Goal: Find specific fact: Find specific fact

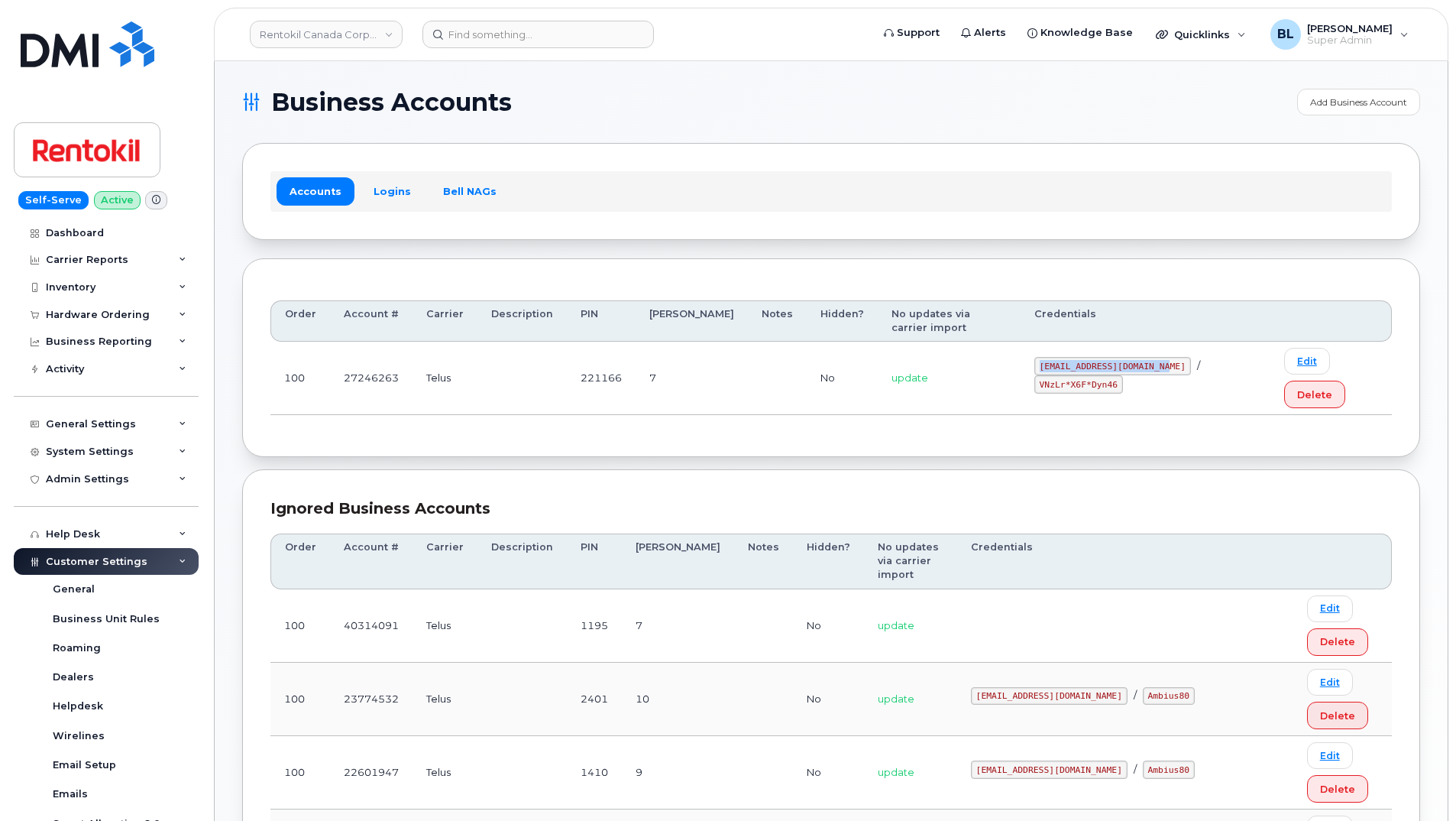
drag, startPoint x: 1007, startPoint y: 340, endPoint x: 1138, endPoint y: 346, distance: 131.1
click at [1138, 346] on td "malorie.bell@rentokil.com / VNzLr*X6F*Dyn46" at bounding box center [1145, 378] width 250 height 74
copy code "malorie.bell@rentokil.com"
drag, startPoint x: 1153, startPoint y: 352, endPoint x: 1236, endPoint y: 350, distance: 83.0
click at [1236, 357] on div "malorie.bell@rentokil.com / VNzLr*X6F*Dyn46" at bounding box center [1145, 375] width 223 height 37
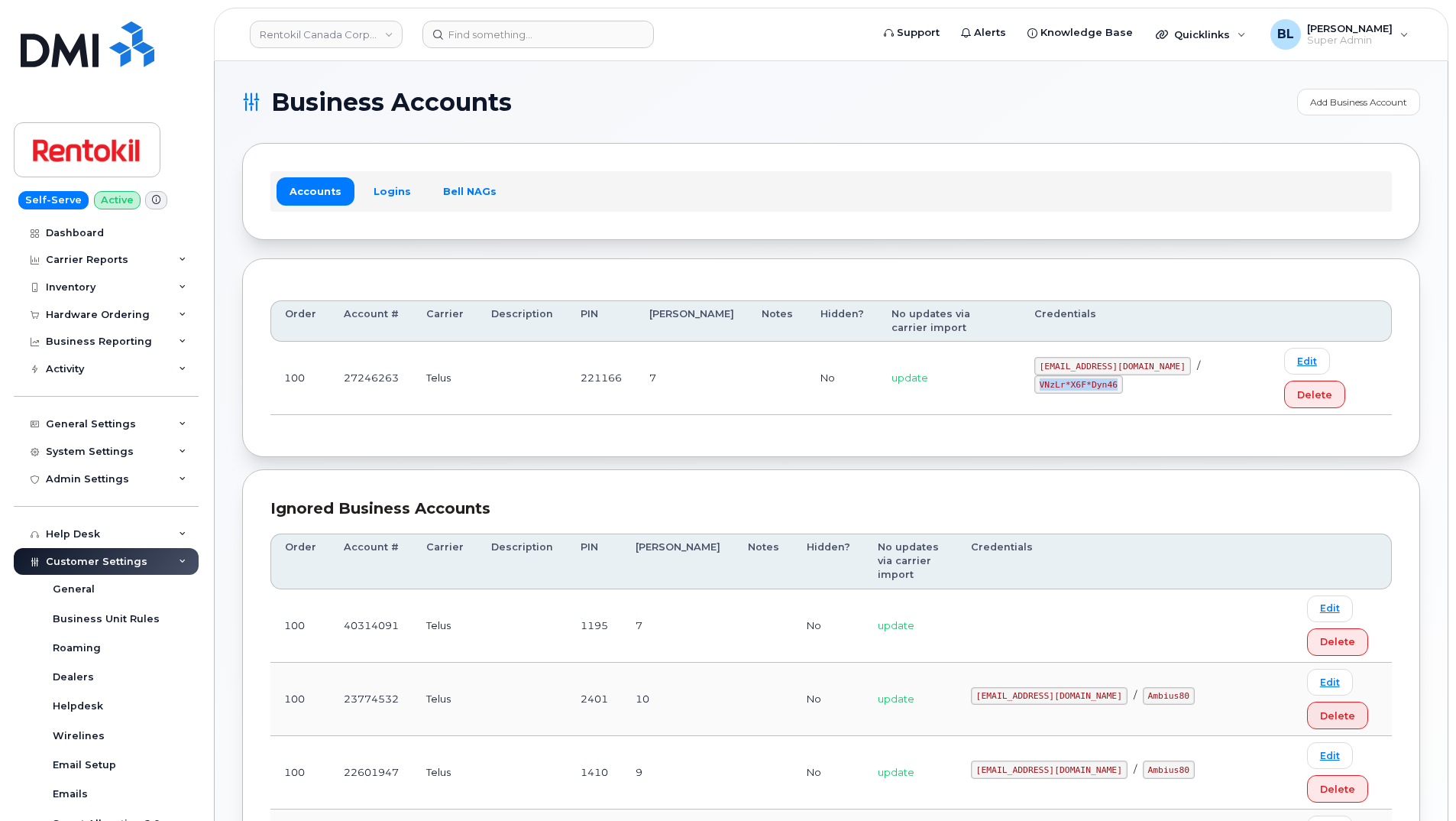
copy code "VNzLr*X6F*Dyn46"
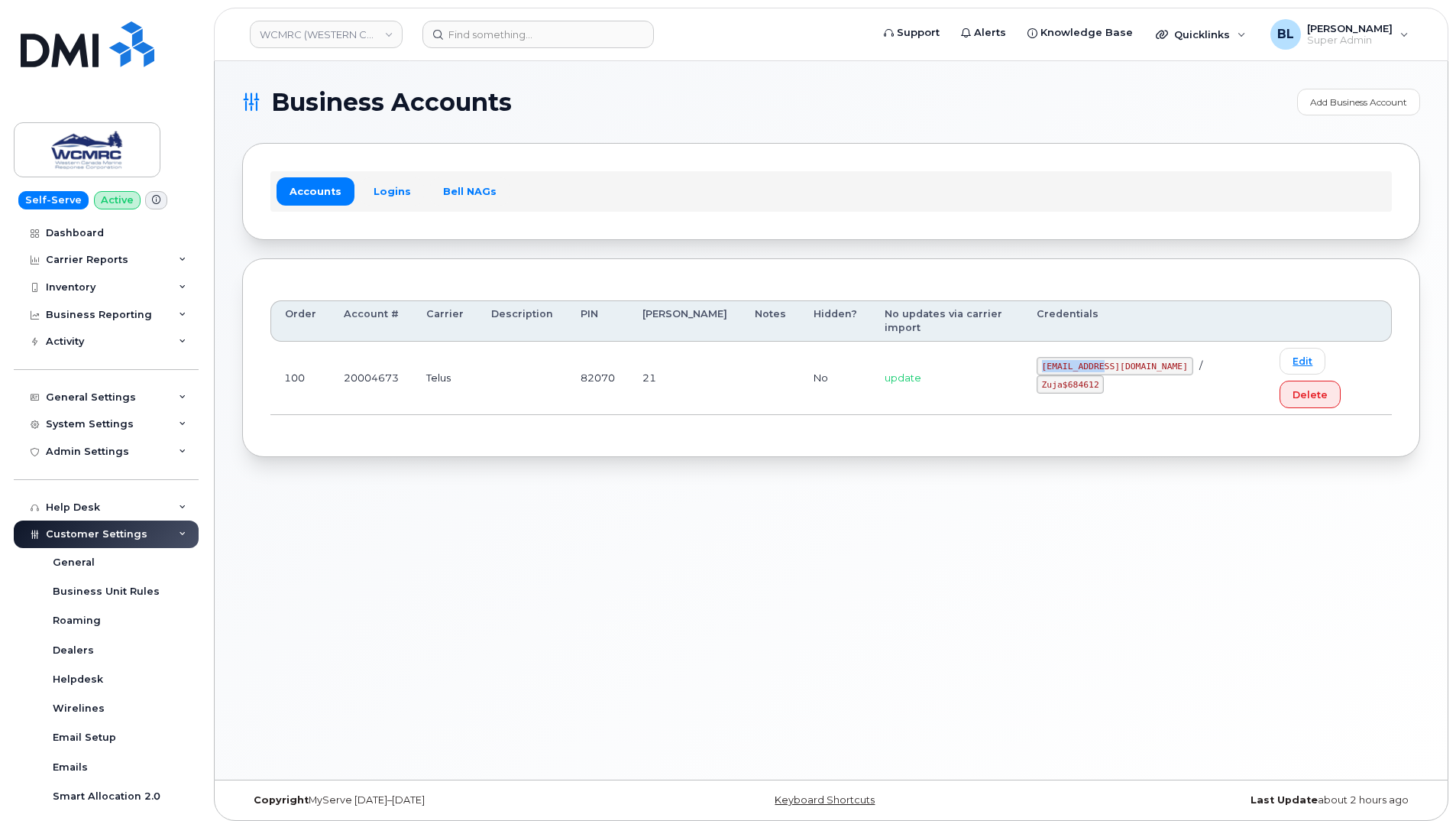
drag, startPoint x: 1064, startPoint y: 348, endPoint x: 1131, endPoint y: 351, distance: 67.1
click at [1131, 351] on td "ap@wcmrc.com / Zuja$684612" at bounding box center [1144, 378] width 244 height 74
copy code "ap@wcmrc.com"
drag, startPoint x: 1146, startPoint y: 348, endPoint x: 1209, endPoint y: 351, distance: 63.1
click at [1209, 357] on div "ap@wcmrc.com / Zuja$684612" at bounding box center [1144, 375] width 217 height 37
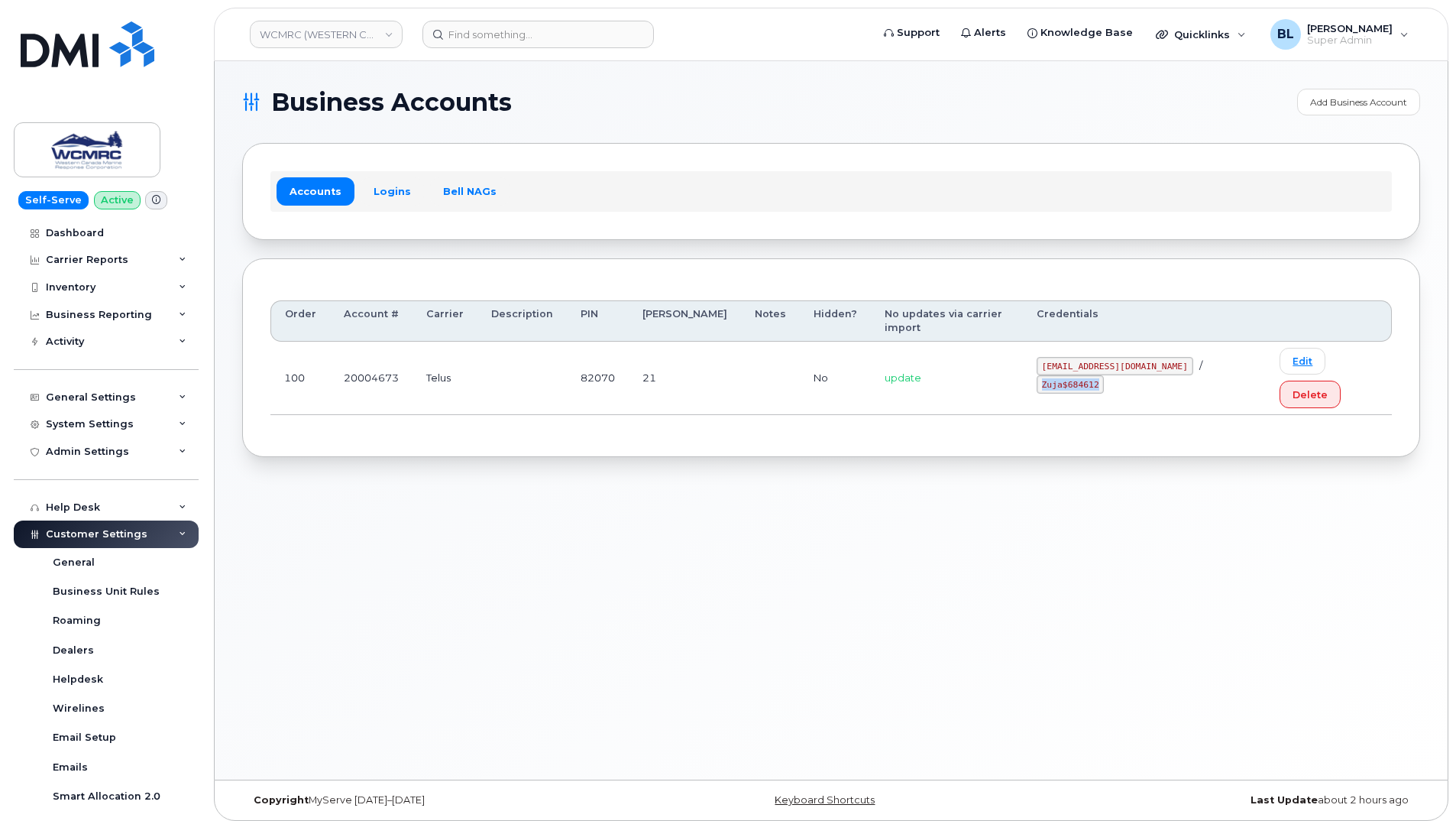
copy code "Zuja$684612"
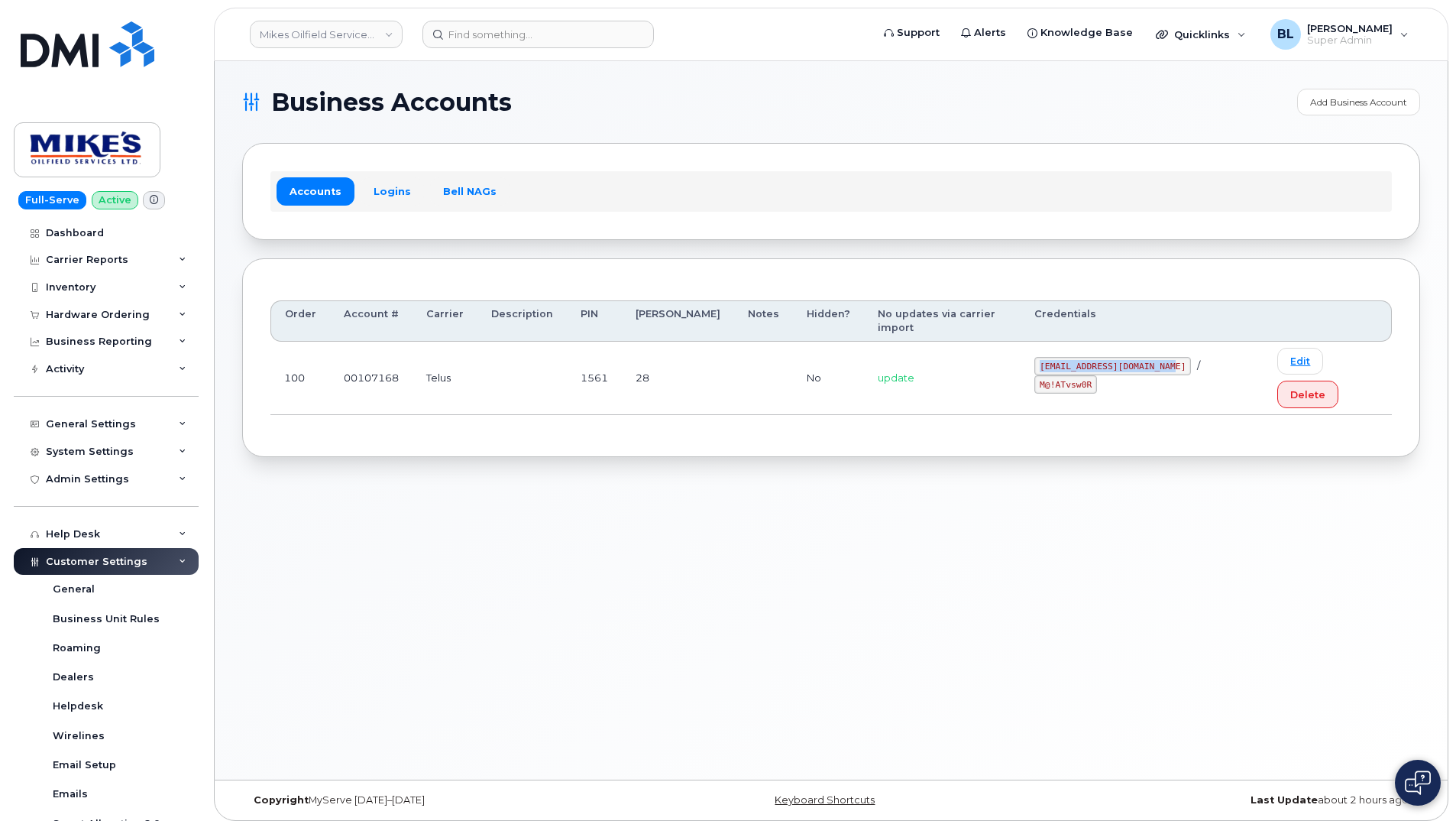
drag, startPoint x: 1019, startPoint y: 348, endPoint x: 1157, endPoint y: 351, distance: 138.0
click at [1157, 351] on td "mikes.oilfield@outlook.com / M@!ATvsw0R" at bounding box center [1142, 378] width 243 height 74
copy code "mikes.oilfield@outlook.com"
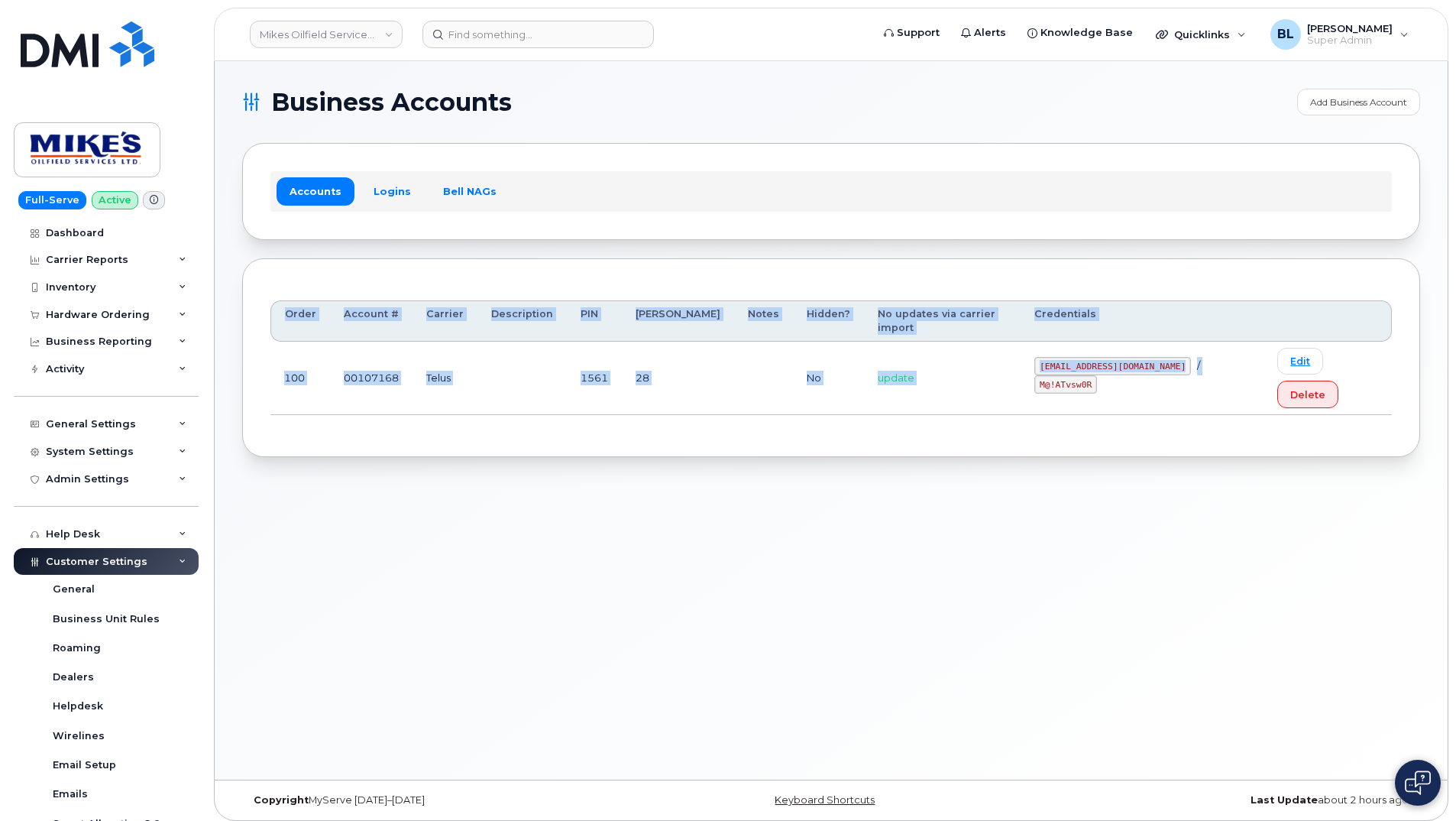
drag, startPoint x: 1165, startPoint y: 340, endPoint x: 1227, endPoint y: 395, distance: 82.9
click at [1227, 395] on div "Order Account # Carrier Description PIN Bill Day Notes Hidden? No updates via c…" at bounding box center [831, 358] width 1178 height 199
copy table "Order Account # Carrier Description PIN Bill Day Notes Hidden? No updates via c…"
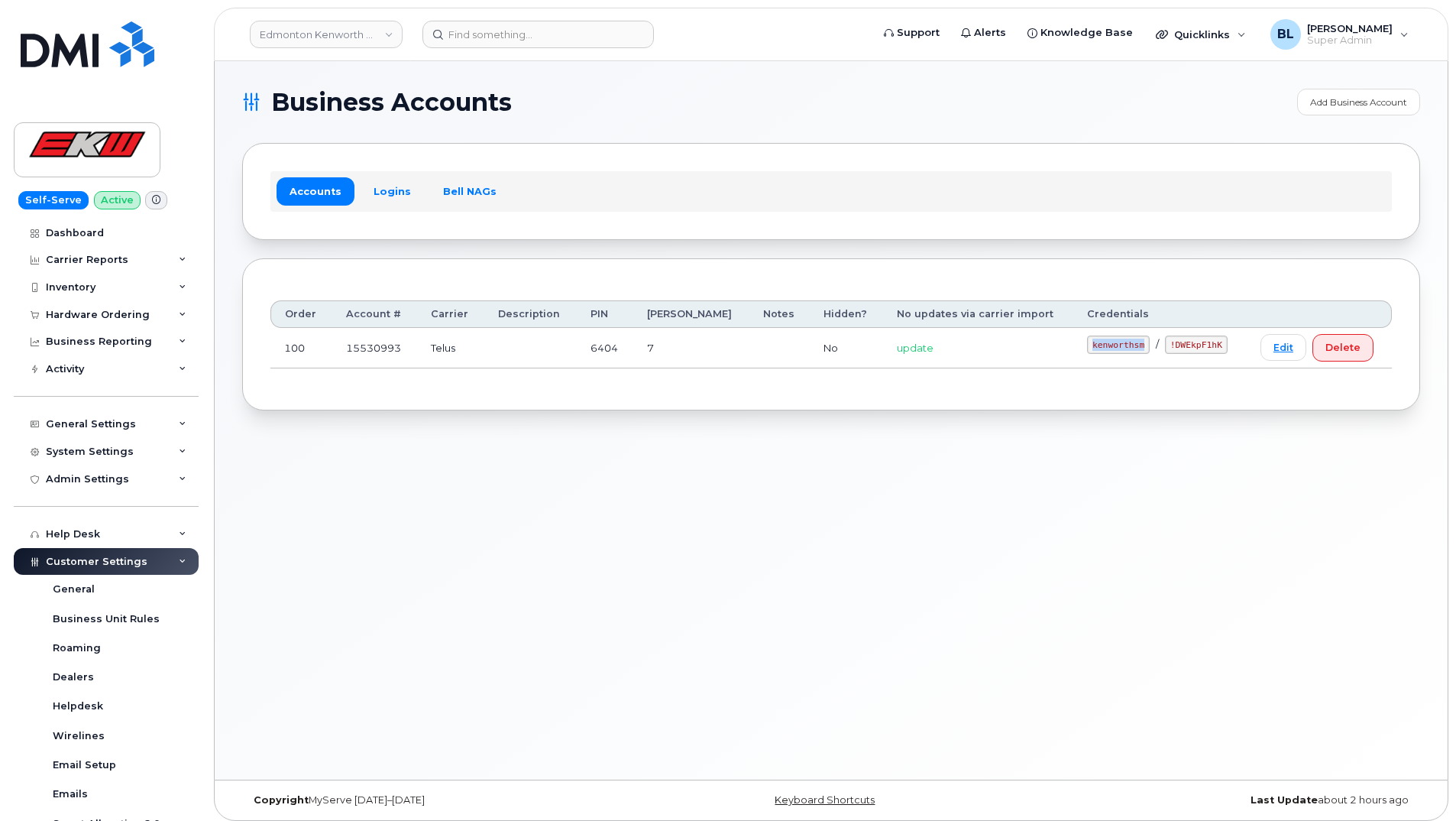
drag, startPoint x: 1079, startPoint y: 345, endPoint x: 1120, endPoint y: 354, distance: 42.0
click at [1120, 354] on td "kenworthsm / !DWEkpF1hK" at bounding box center [1160, 348] width 174 height 40
copy code "kenworthsm"
click at [1165, 347] on code "!DWEkpF1hK" at bounding box center [1196, 344] width 62 height 18
drag, startPoint x: 1153, startPoint y: 344, endPoint x: 1203, endPoint y: 350, distance: 50.4
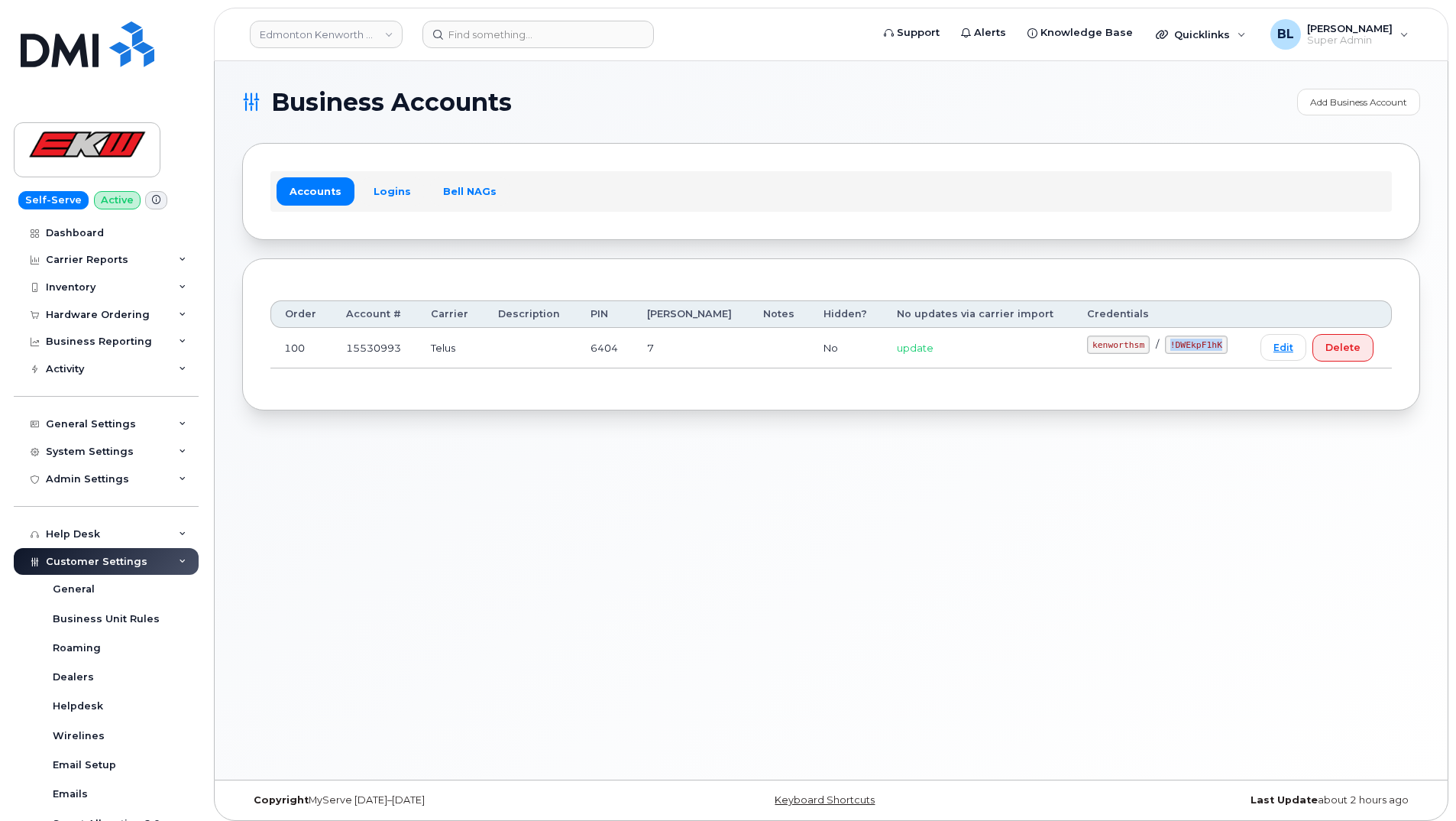
click at [1203, 350] on code "!DWEkpF1hK" at bounding box center [1196, 344] width 62 height 18
copy code "!DWEkpF1hK"
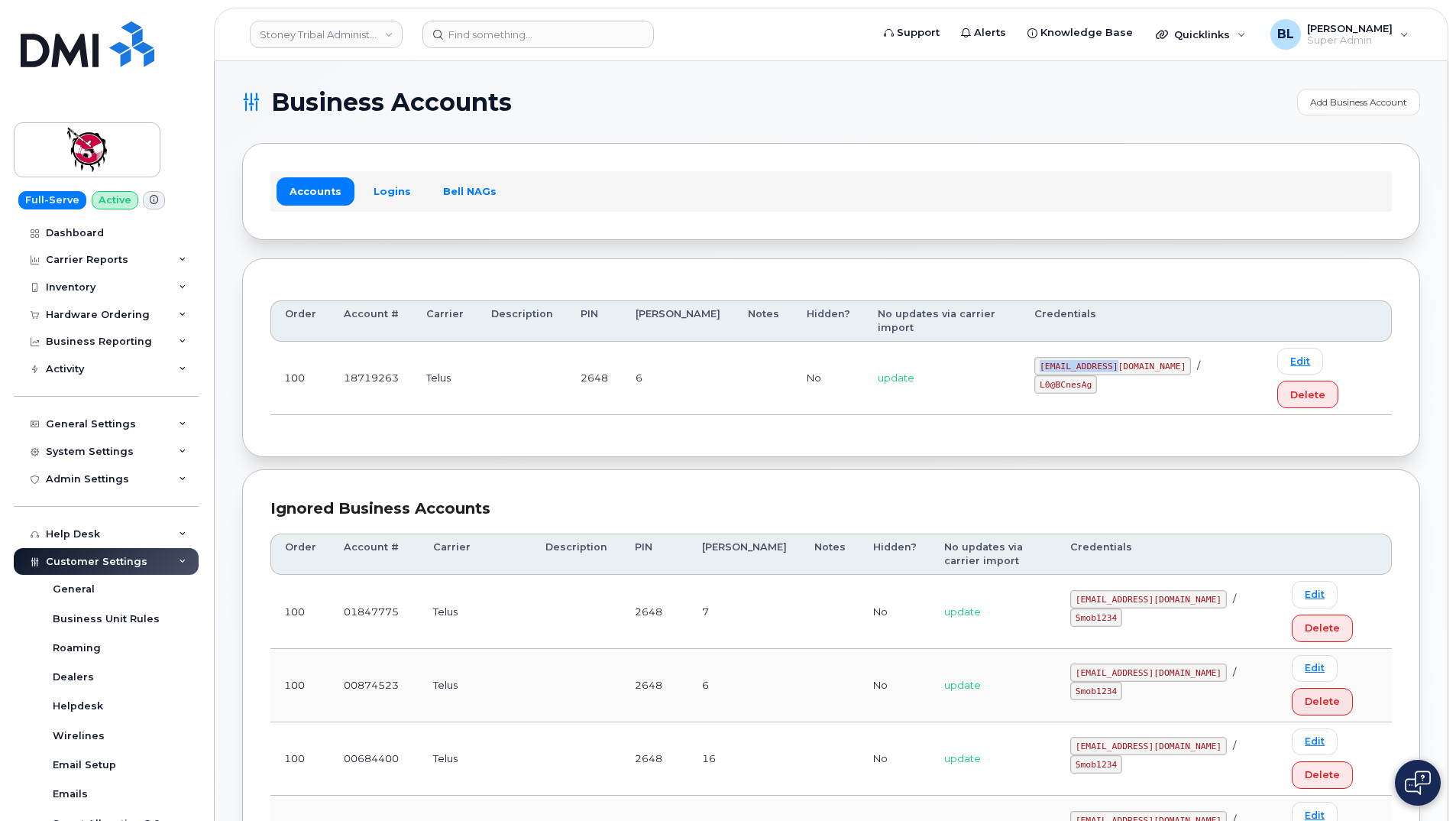
drag, startPoint x: 1057, startPoint y: 346, endPoint x: 1125, endPoint y: 356, distance: 68.7
click at [1125, 356] on td "18719263@sm.com / L0@BCnesAg" at bounding box center [1142, 378] width 243 height 74
copy code "18719263@sm.com"
drag, startPoint x: 1155, startPoint y: 346, endPoint x: 1217, endPoint y: 348, distance: 62.0
click at [1217, 357] on div "18719263@sm.com / L0@BCnesAg" at bounding box center [1142, 375] width 216 height 37
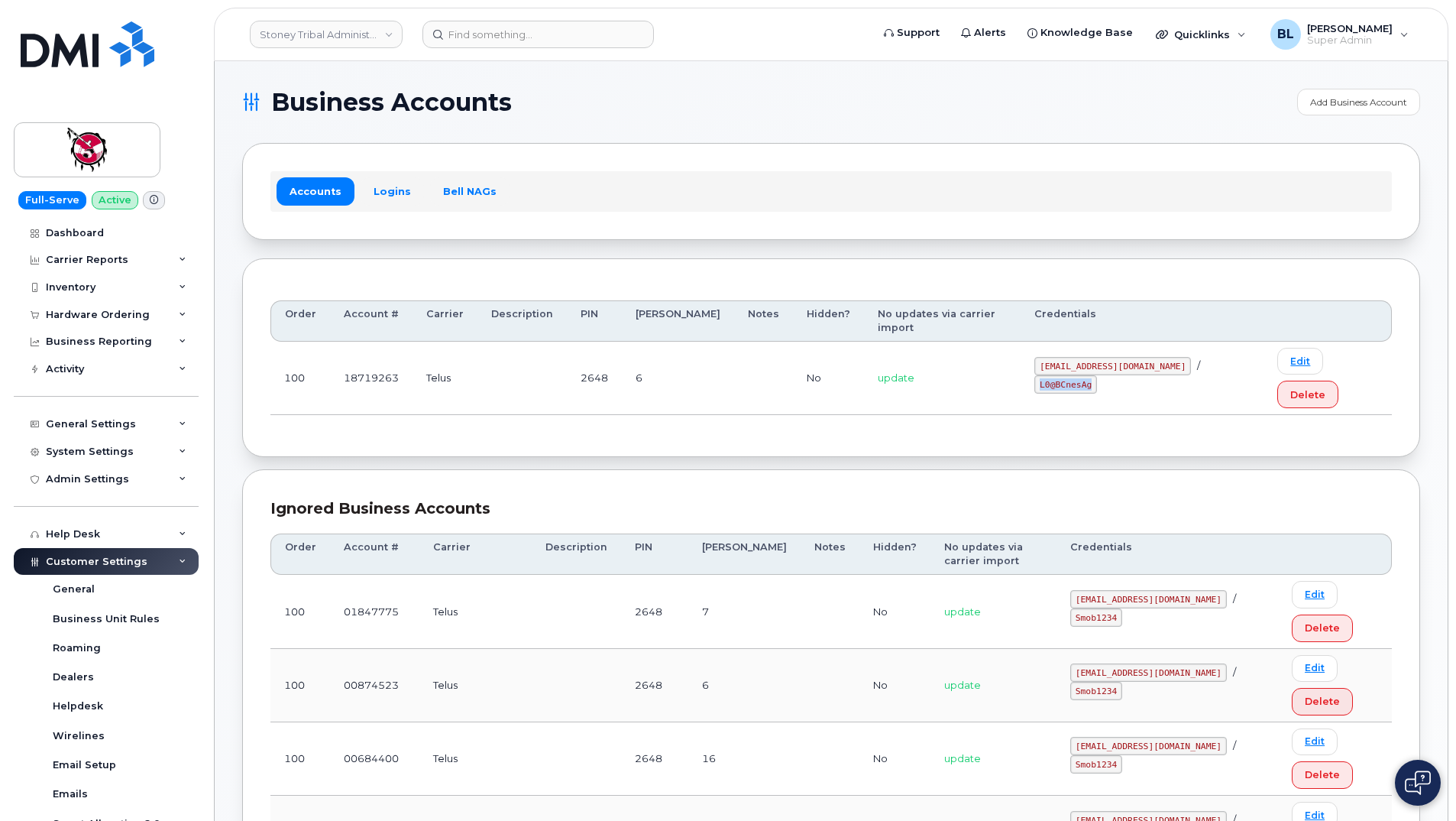
copy code "L0@BCnesAg"
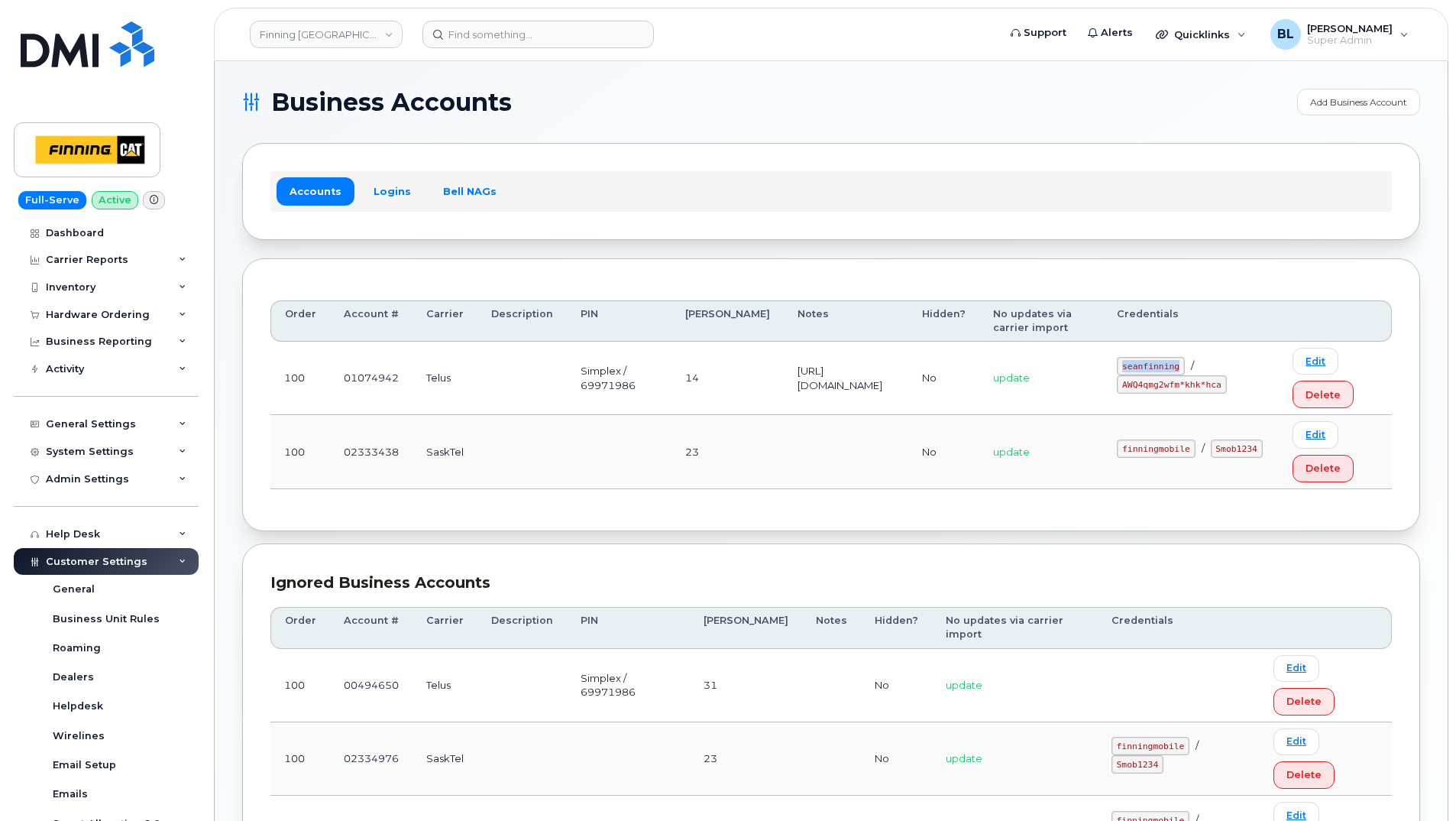
drag, startPoint x: 1150, startPoint y: 386, endPoint x: 1211, endPoint y: 380, distance: 61.3
click at [1185, 375] on code "seanfinning" at bounding box center [1150, 366] width 68 height 18
copy code "seanfinning"
drag, startPoint x: 1155, startPoint y: 397, endPoint x: 1245, endPoint y: 407, distance: 90.6
click at [1226, 394] on code "AWQ4qmg2wfm*khk*hca" at bounding box center [1172, 384] width 110 height 18
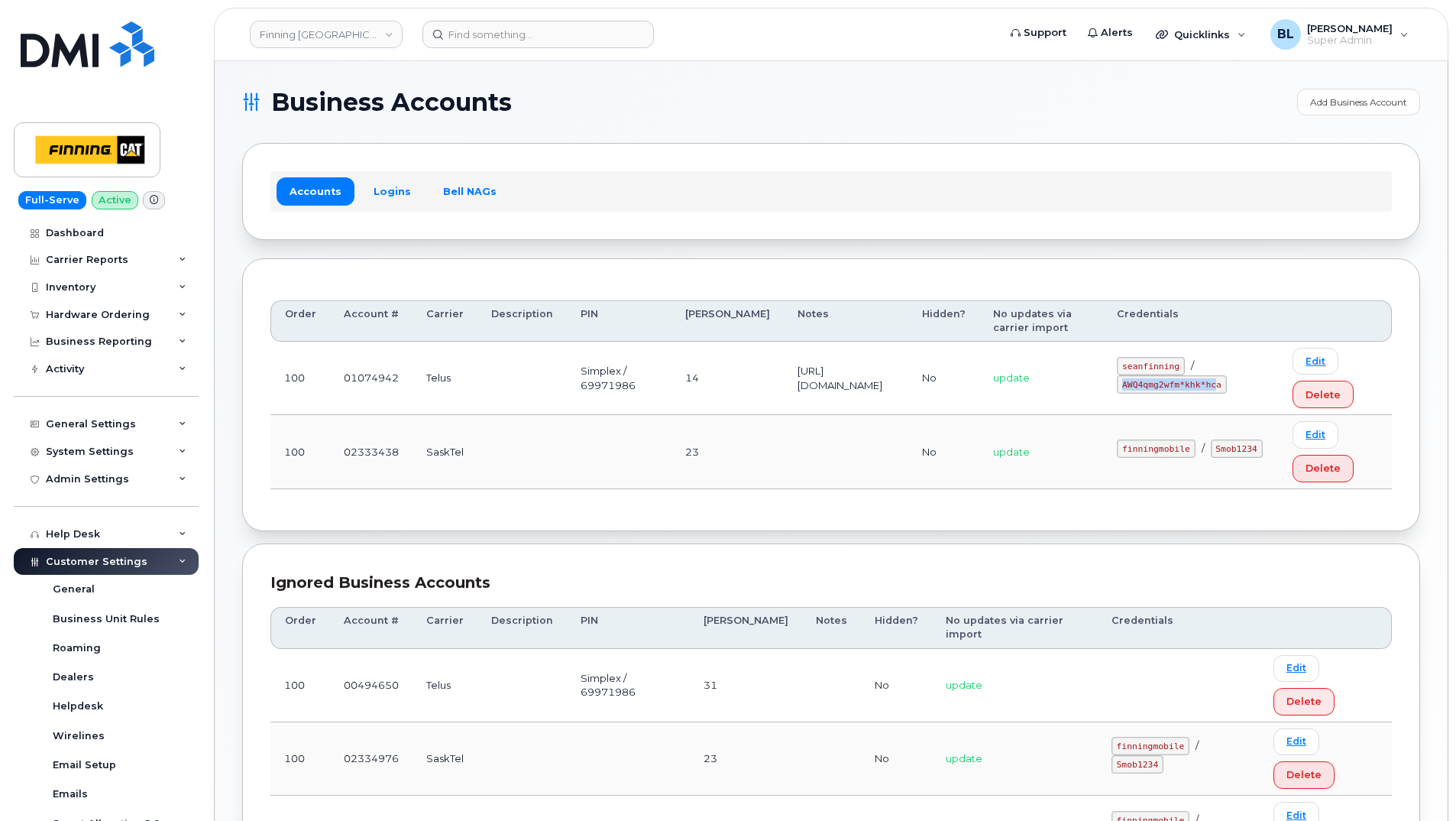
click at [1147, 401] on td "seanfinning / AWQ4qmg2wfm*khk*hca" at bounding box center [1191, 378] width 175 height 74
drag, startPoint x: 1153, startPoint y: 401, endPoint x: 1249, endPoint y: 398, distance: 96.0
click at [1226, 394] on code "AWQ4qmg2wfm*khk*hca" at bounding box center [1172, 384] width 110 height 18
copy code "AWQ4qmg2wfm*khk*hca"
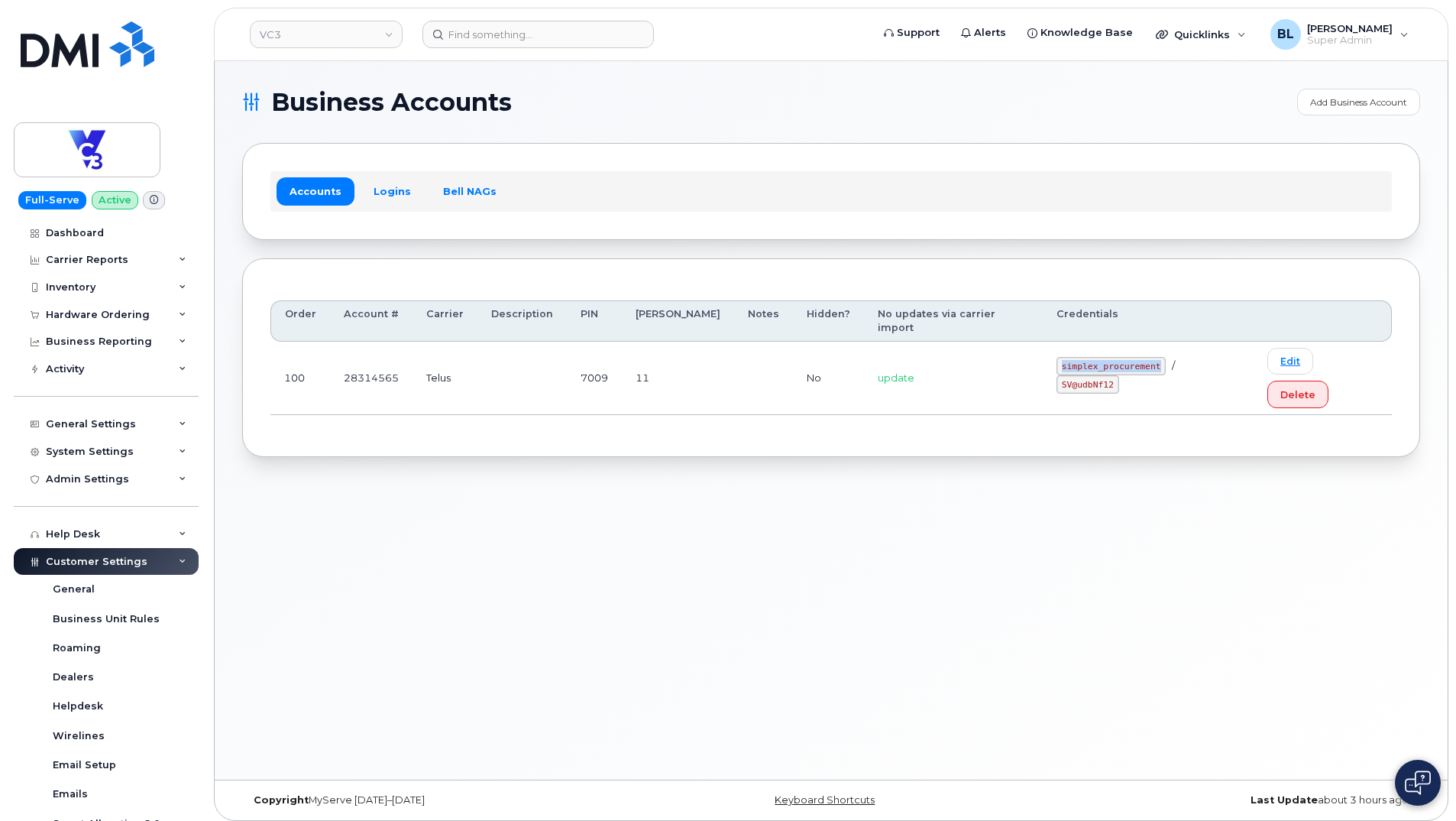
drag, startPoint x: 1045, startPoint y: 341, endPoint x: 1144, endPoint y: 344, distance: 99.0
click at [1144, 357] on code "simplex_procurement" at bounding box center [1111, 366] width 110 height 18
copy code "simplex_procurement"
drag, startPoint x: 1167, startPoint y: 352, endPoint x: 1217, endPoint y: 349, distance: 50.1
click at [1119, 375] on code "SV@udbNf12" at bounding box center [1087, 384] width 62 height 18
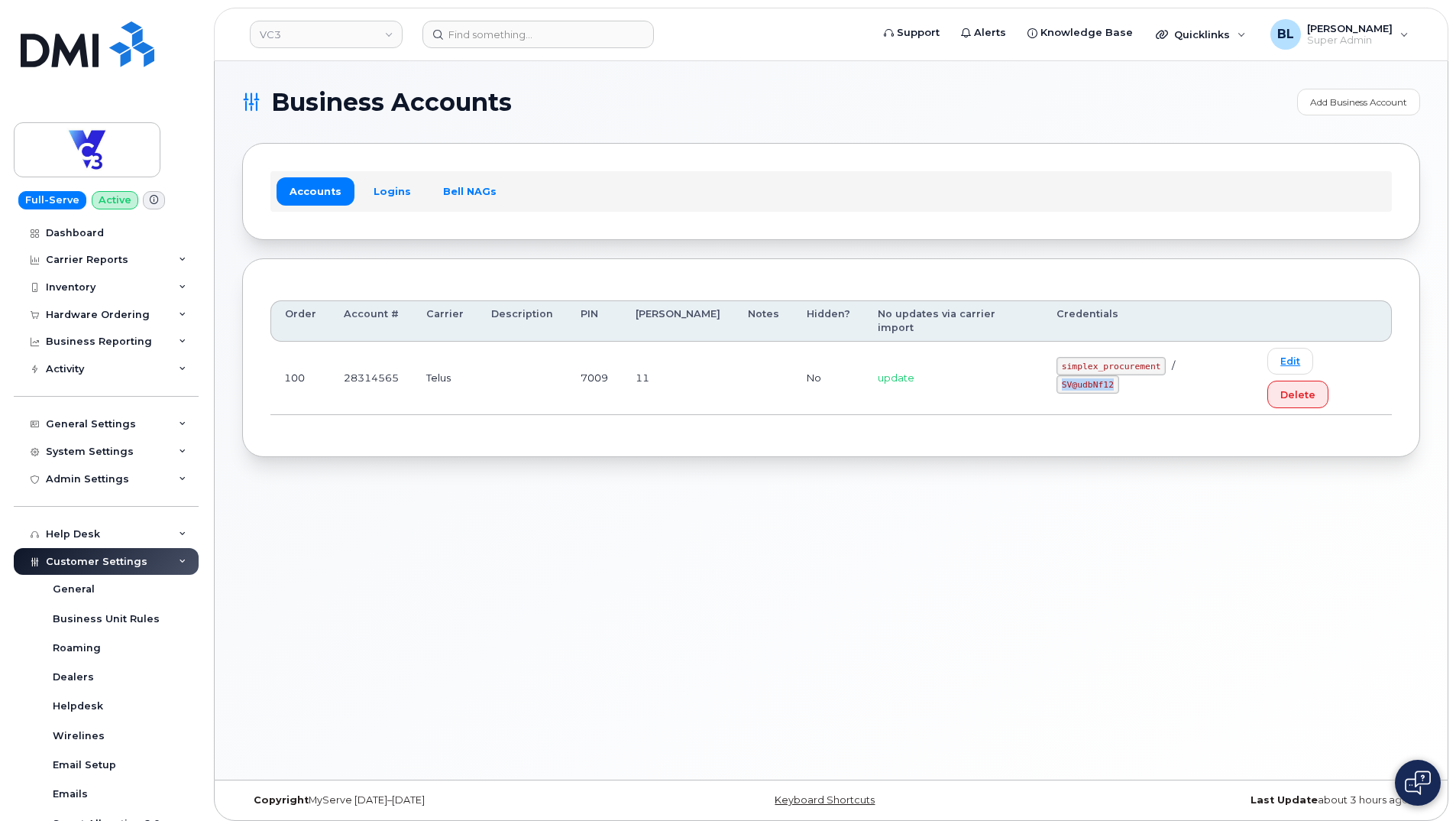
copy code "SV@udbNf12"
